Goal: Information Seeking & Learning: Learn about a topic

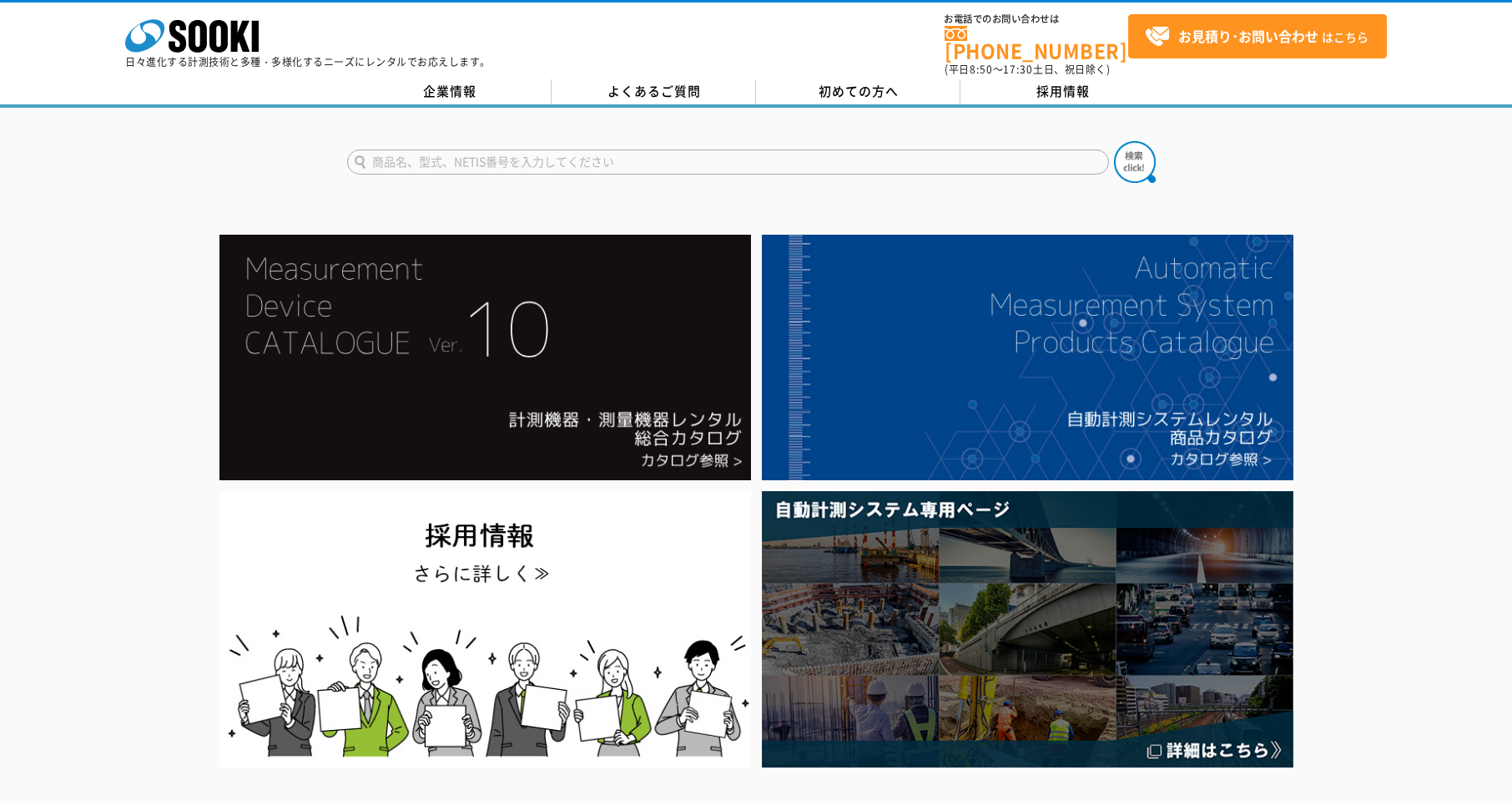
click at [395, 152] on input "text" at bounding box center [728, 162] width 762 height 25
type input "[DATE]"
click at [1136, 153] on img at bounding box center [1135, 162] width 42 height 42
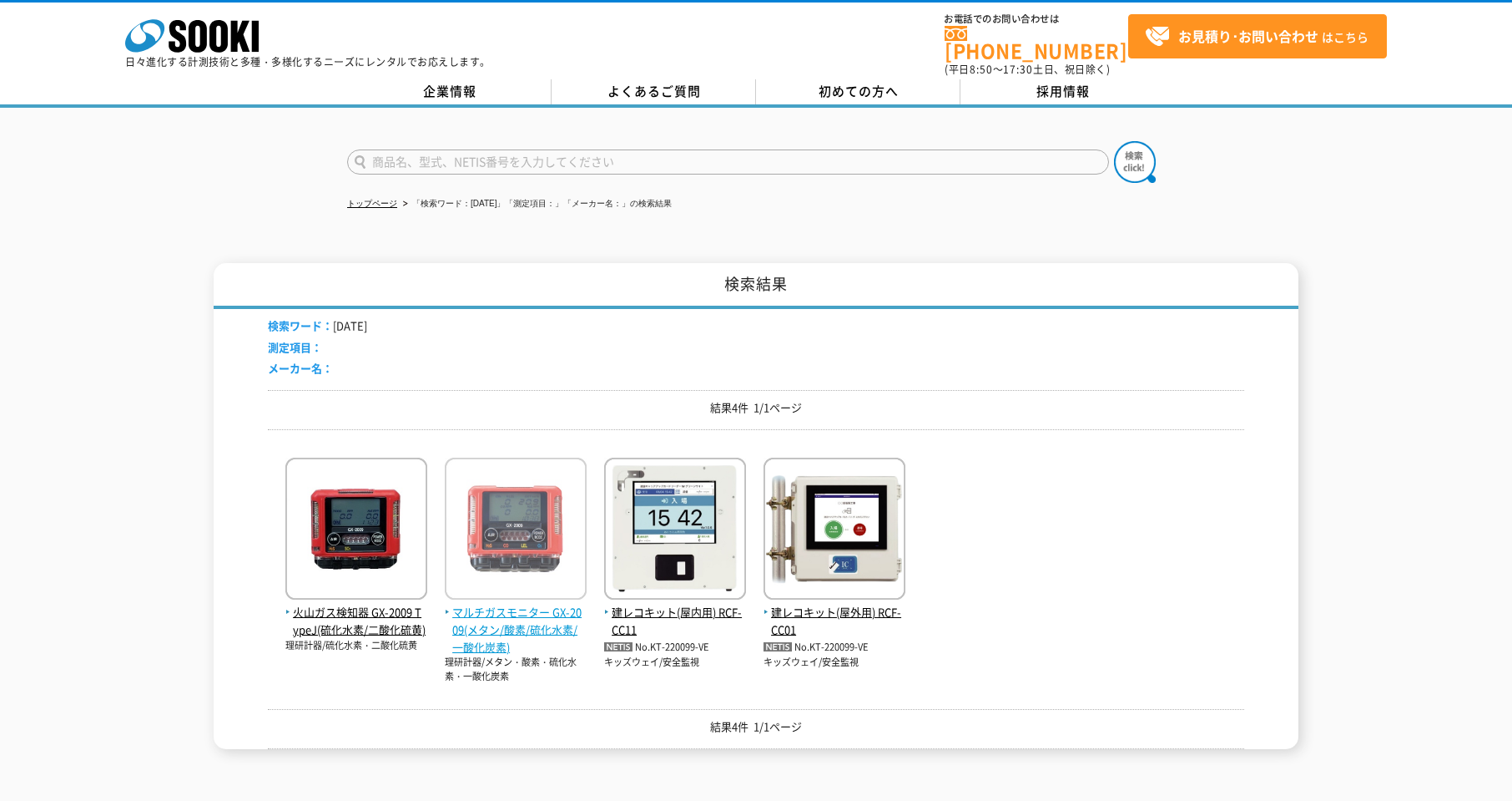
click at [505, 535] on img at bounding box center [515, 530] width 141 height 146
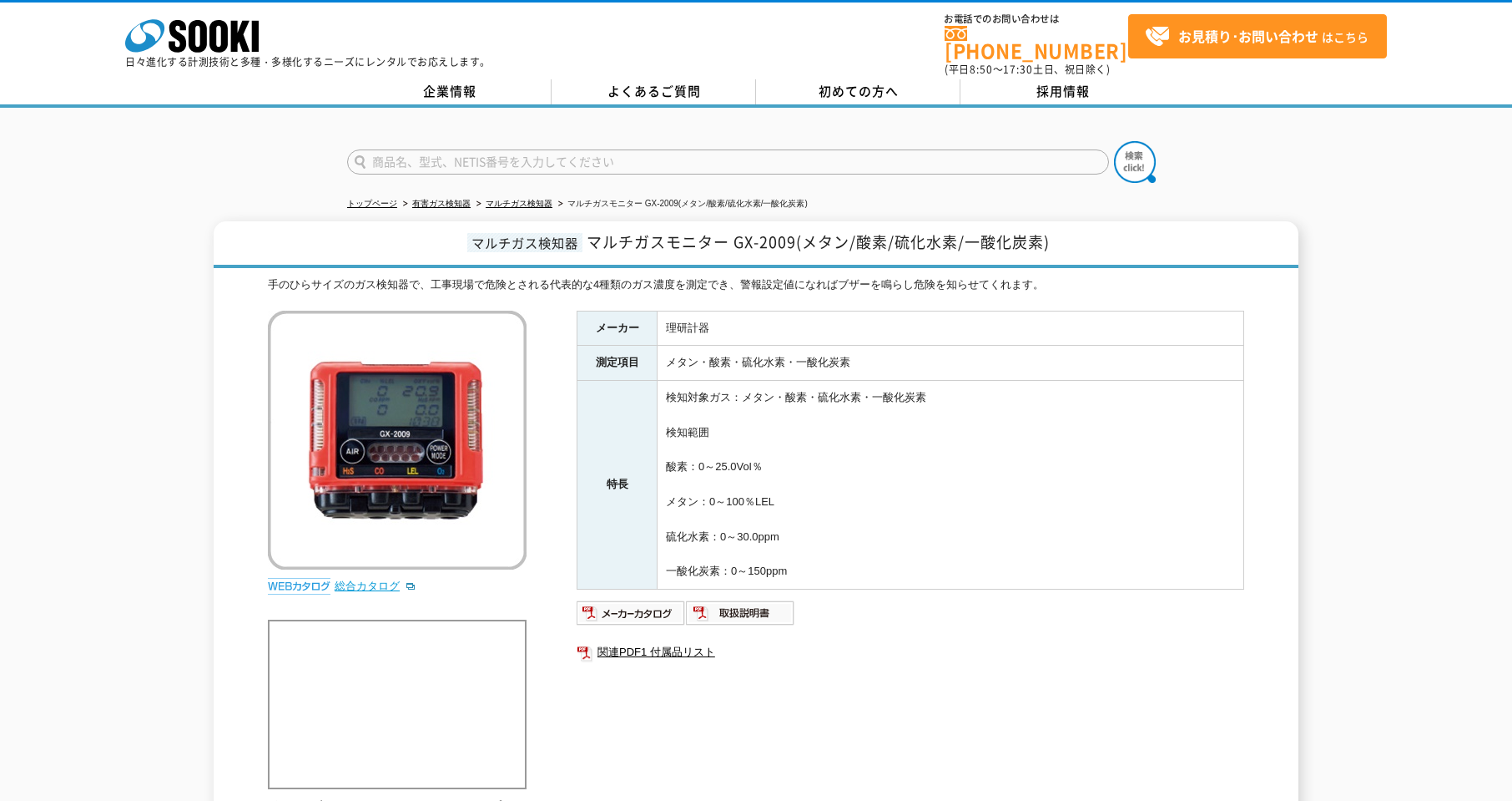
click at [347, 579] on link "総合カタログ" at bounding box center [375, 585] width 82 height 12
